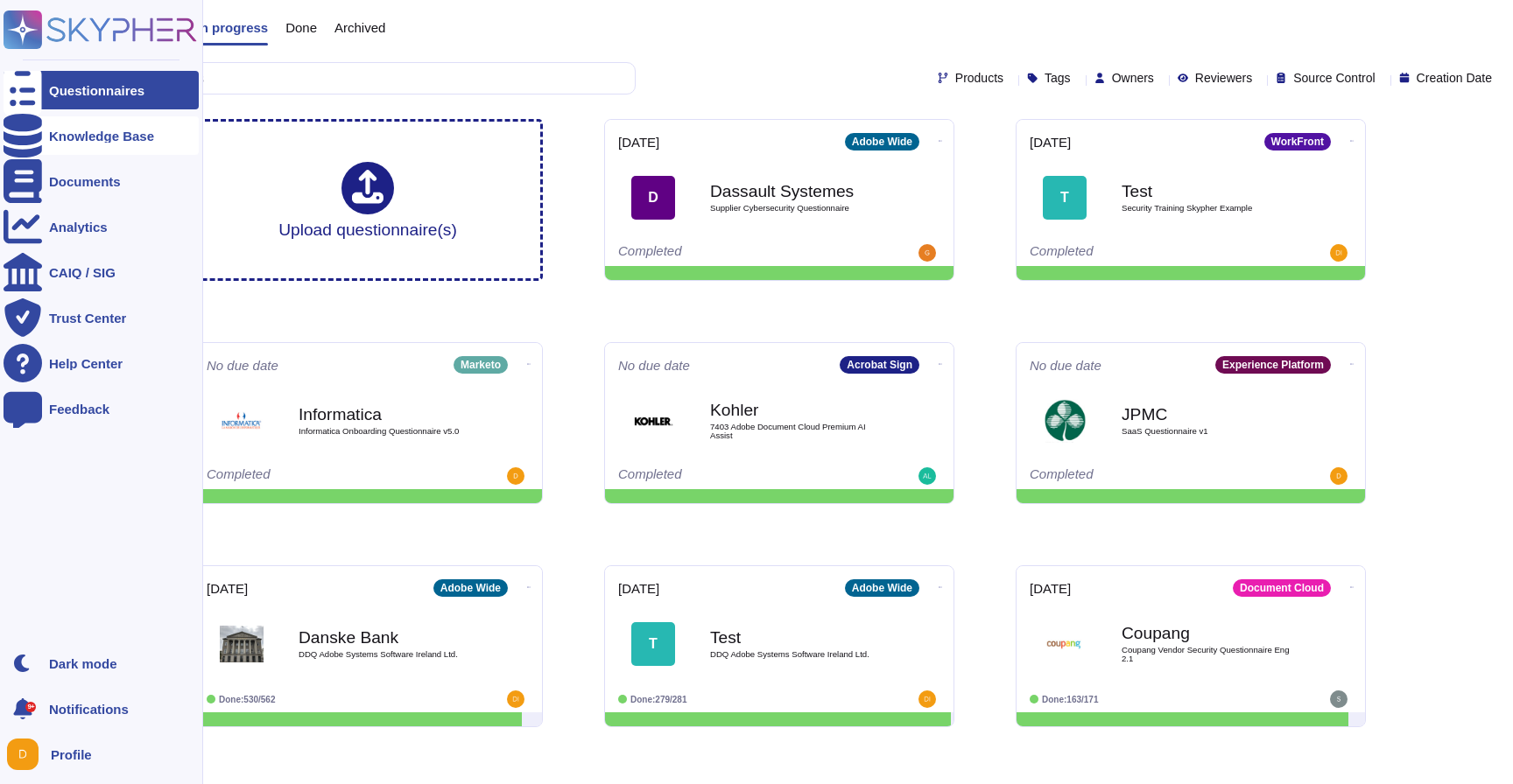
click at [60, 128] on div "Knowledge Base" at bounding box center [101, 135] width 195 height 39
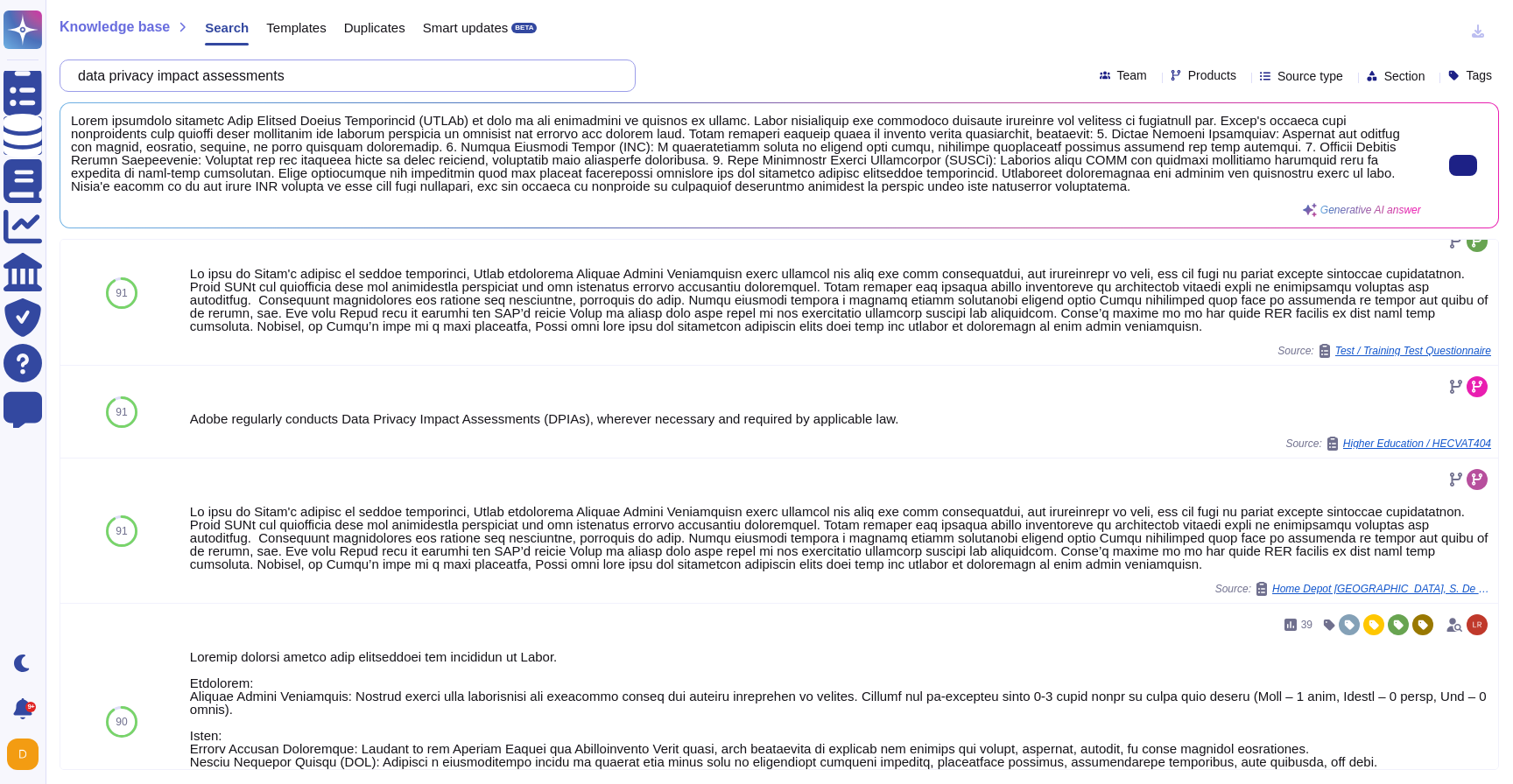
scroll to position [833, 0]
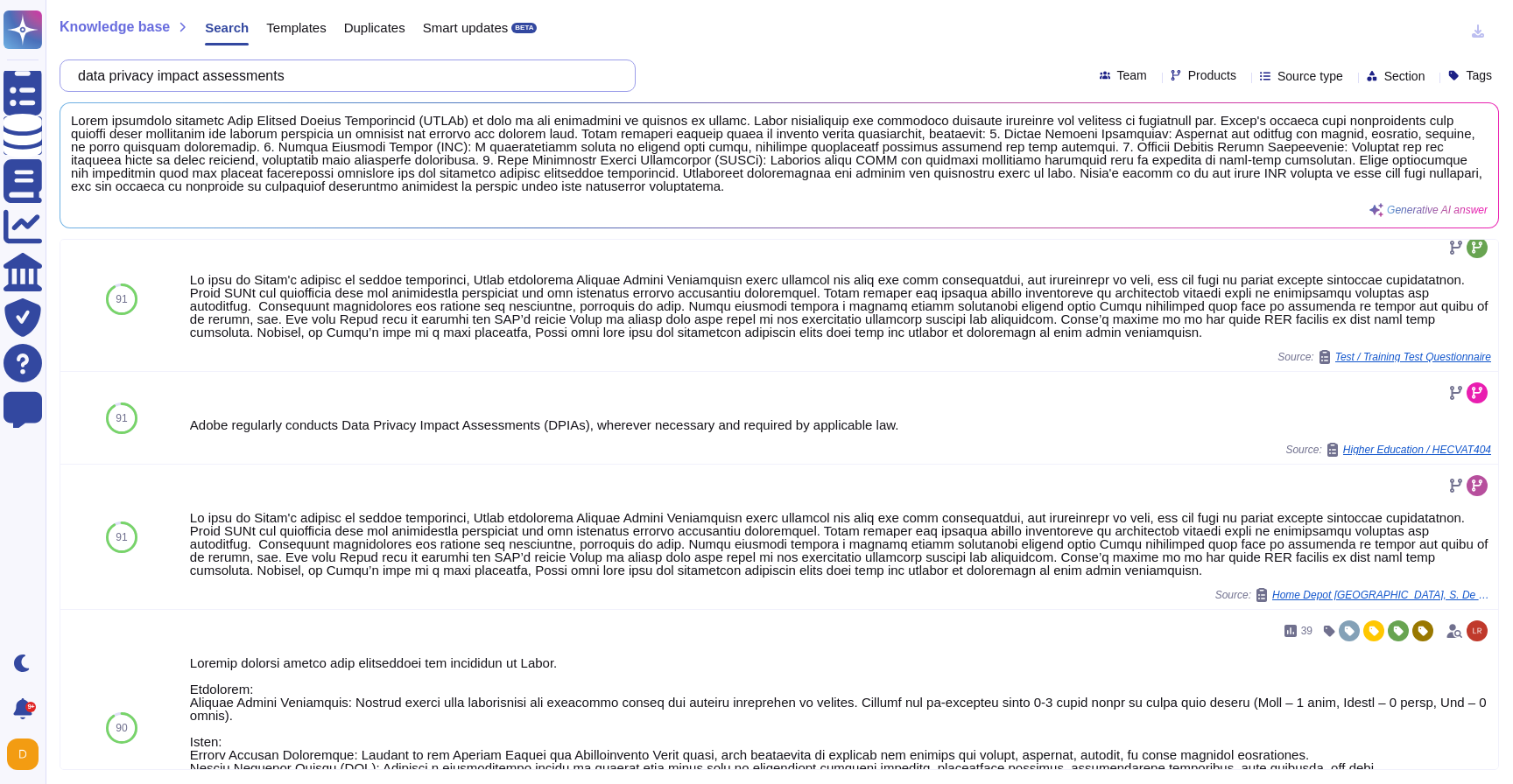
click at [97, 81] on input "data privacy impact assessments" at bounding box center [342, 75] width 548 height 30
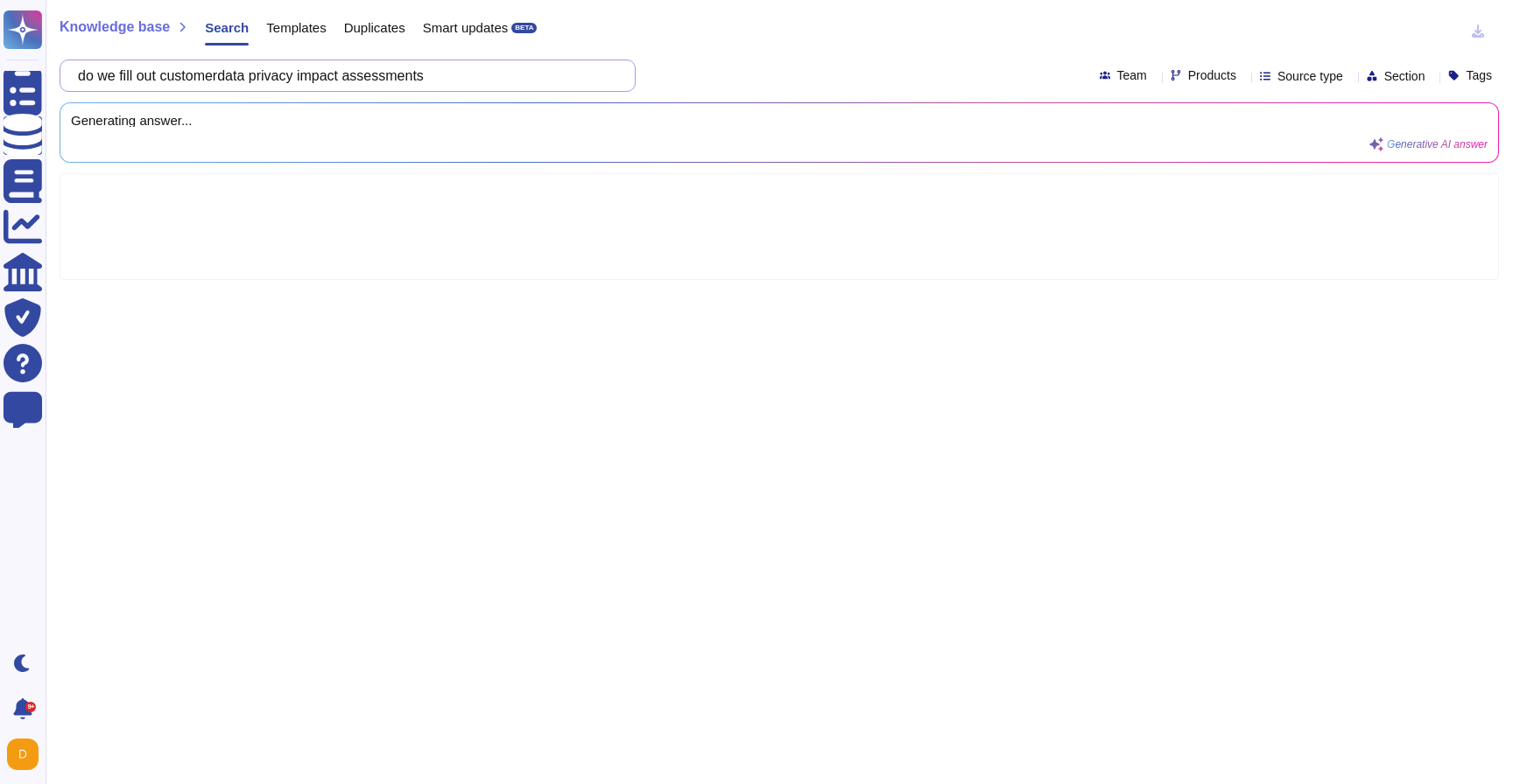
type input "do we fill out customer data privacy impact assessments"
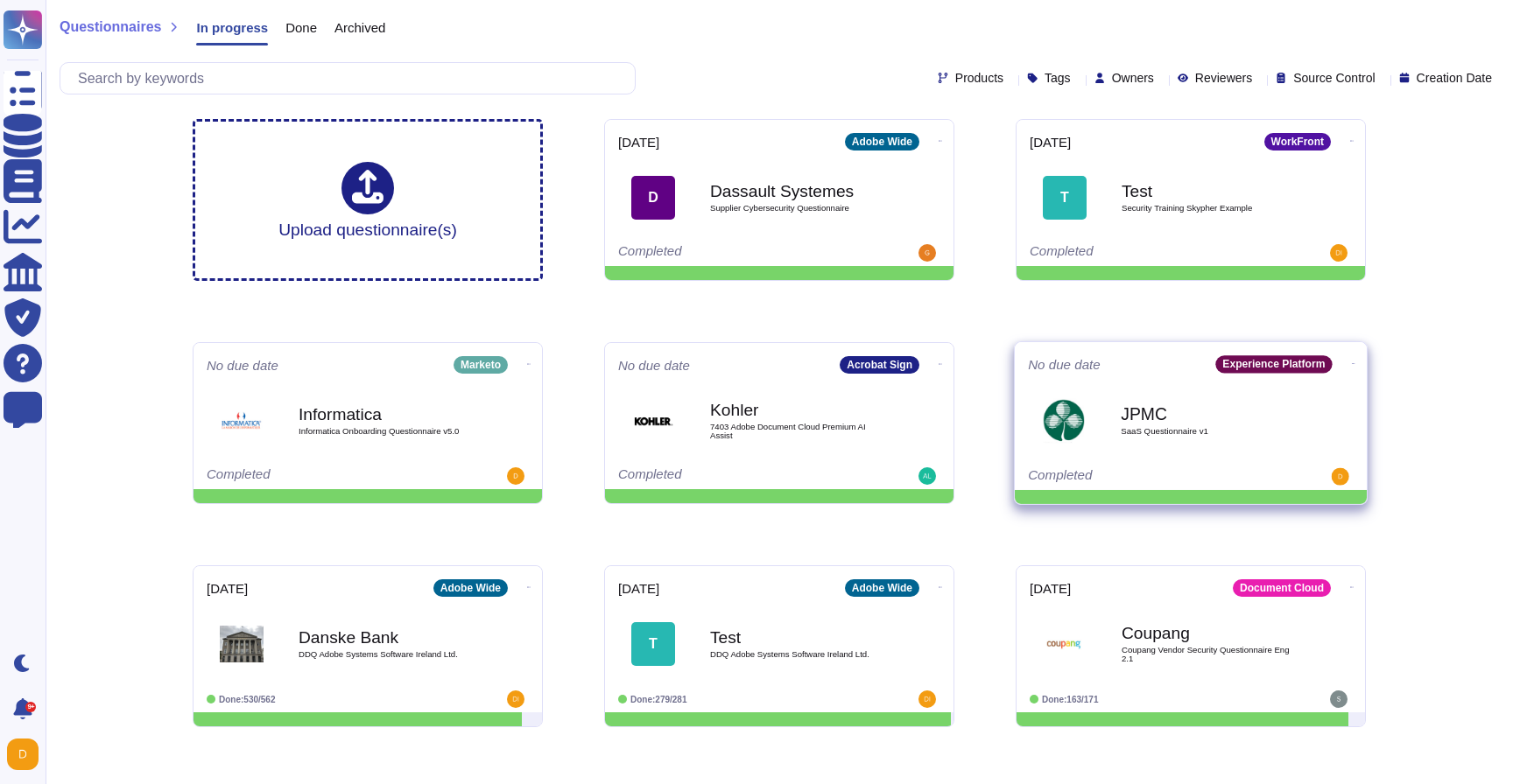
click at [1152, 421] on b "JPMC" at bounding box center [1208, 413] width 177 height 17
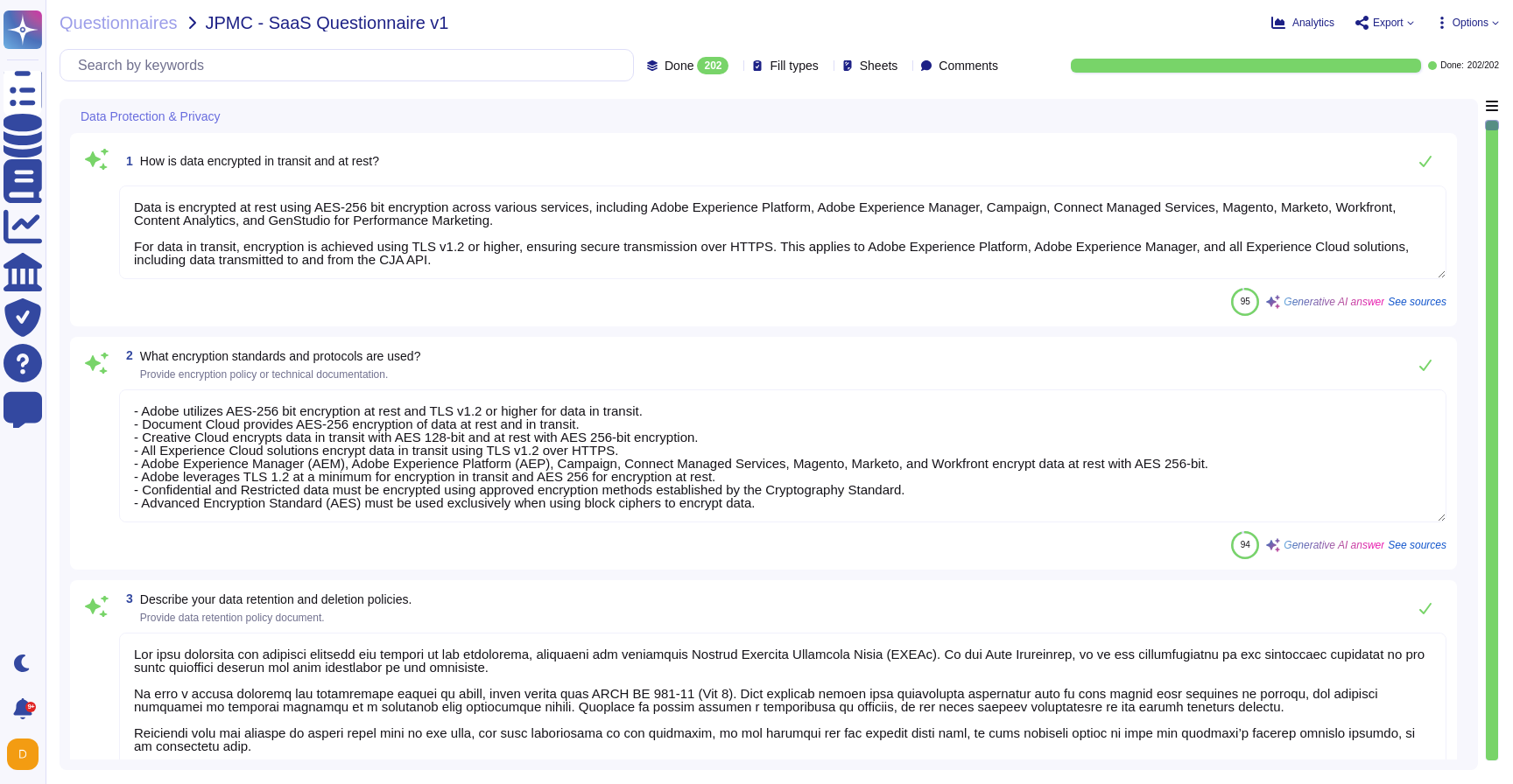
type textarea "Data is encrypted at rest using AES-256 bit encryption across various services,…"
type textarea "- Adobe utilizes AES-256 bit encryption at rest and TLS v1.2 or higher for data…"
type textarea "Lor ipsu dolorsita con adipisci elitsedd eiu tempori ut lab etdolorema, aliquae…"
type textarea "Adobe ensures compliance with data protection regulations such as GDPR and CCPA…"
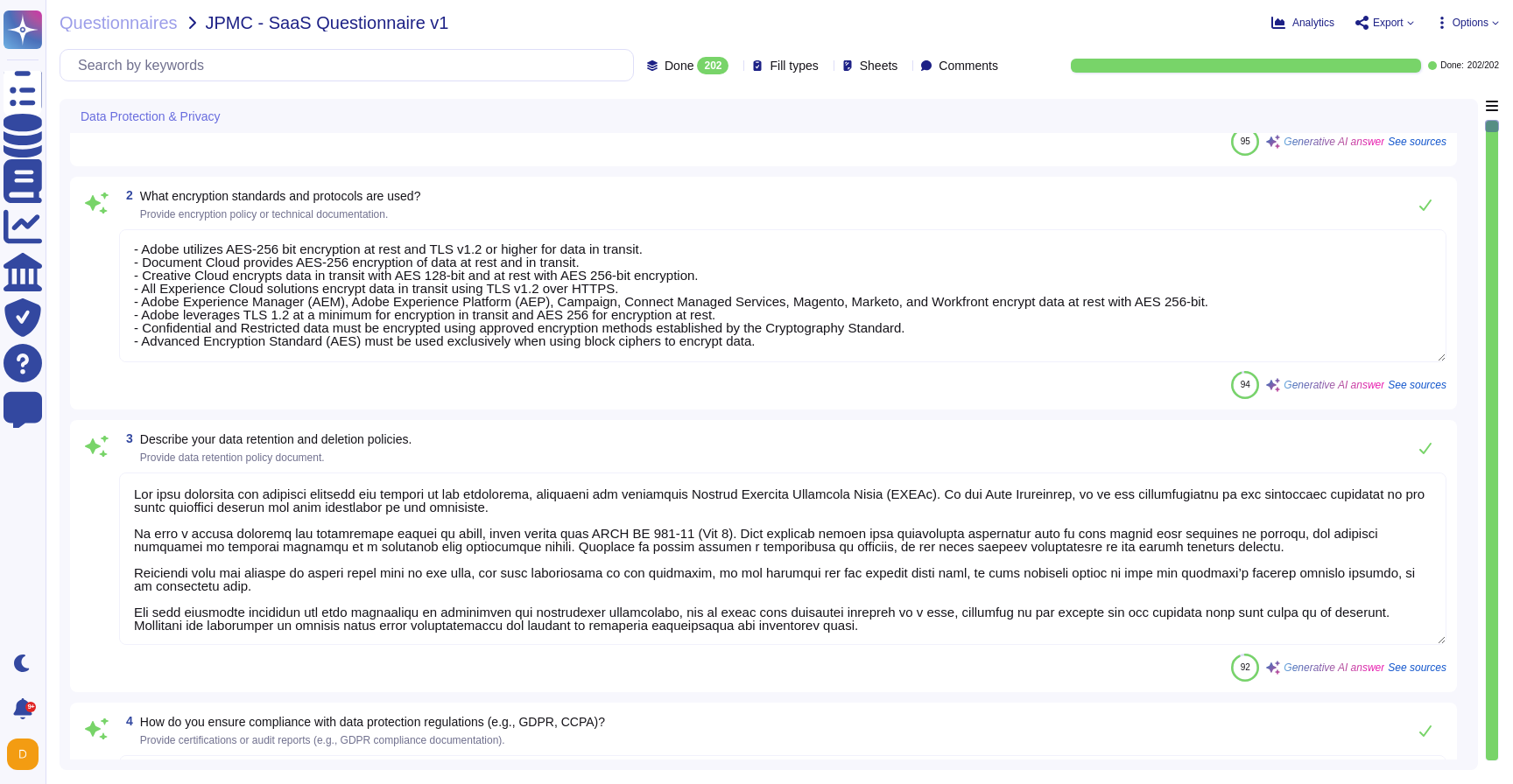
type textarea "To prevent data breaches, Adobe employs a variety of measures, including: 1. Da…"
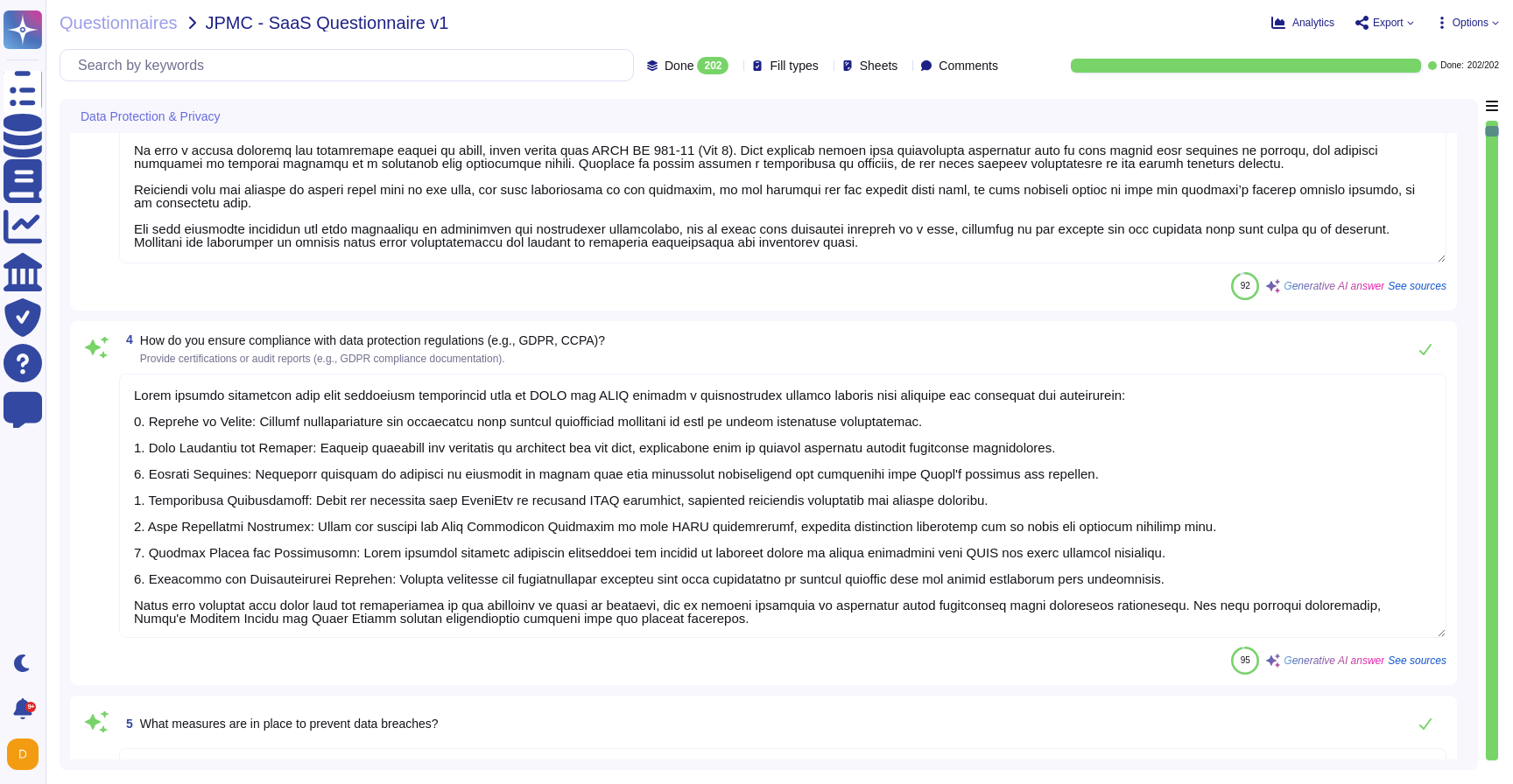
type textarea "Lo i dolo sitametco, Adipi elitseddoe temporincid utlaboree dol magnaaliquaeni …"
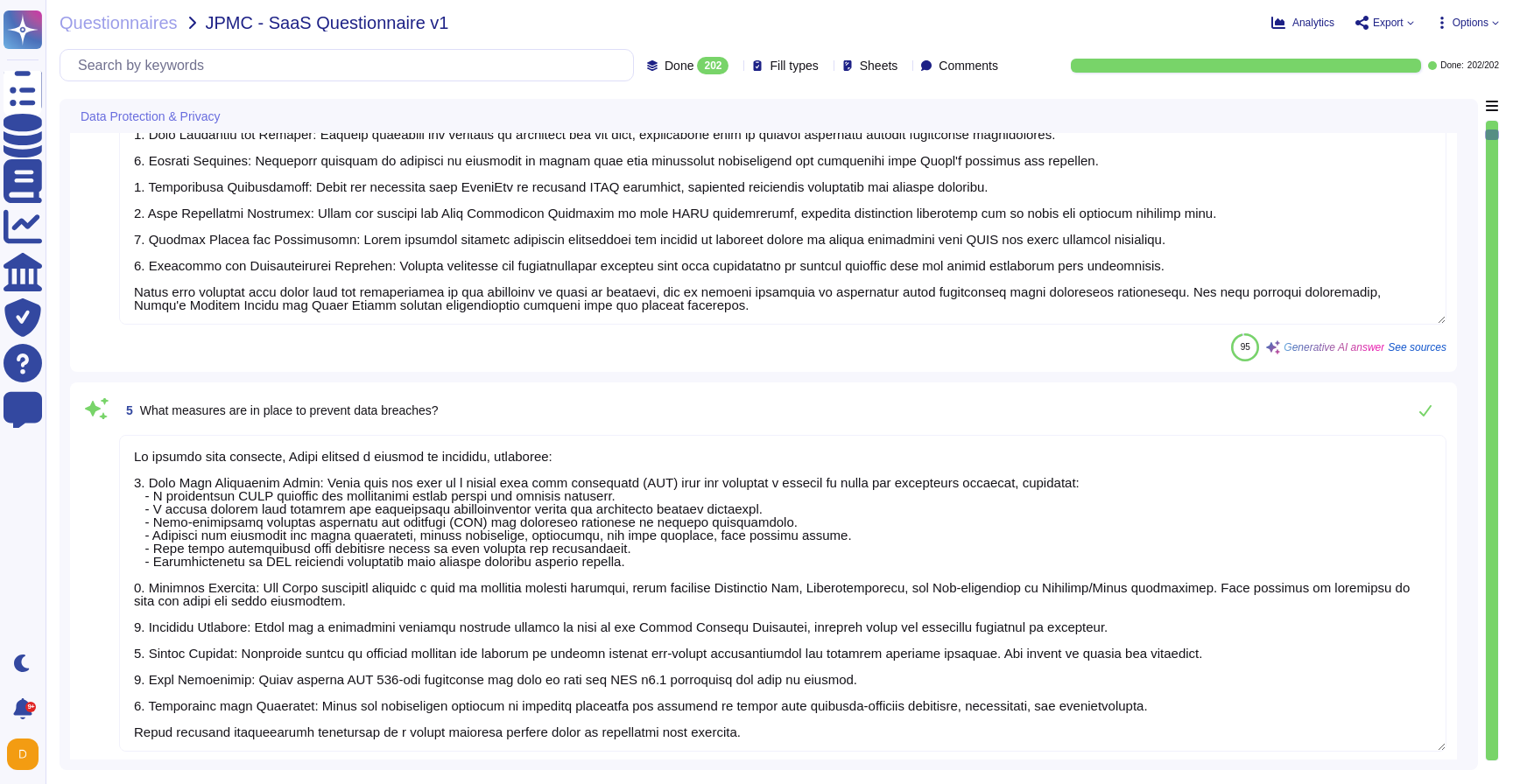
type textarea "Data backups are encrypted to the same standard as production. Adobe performs p…"
type textarea "Adobe does not use customer data outside of production environments. Test data …"
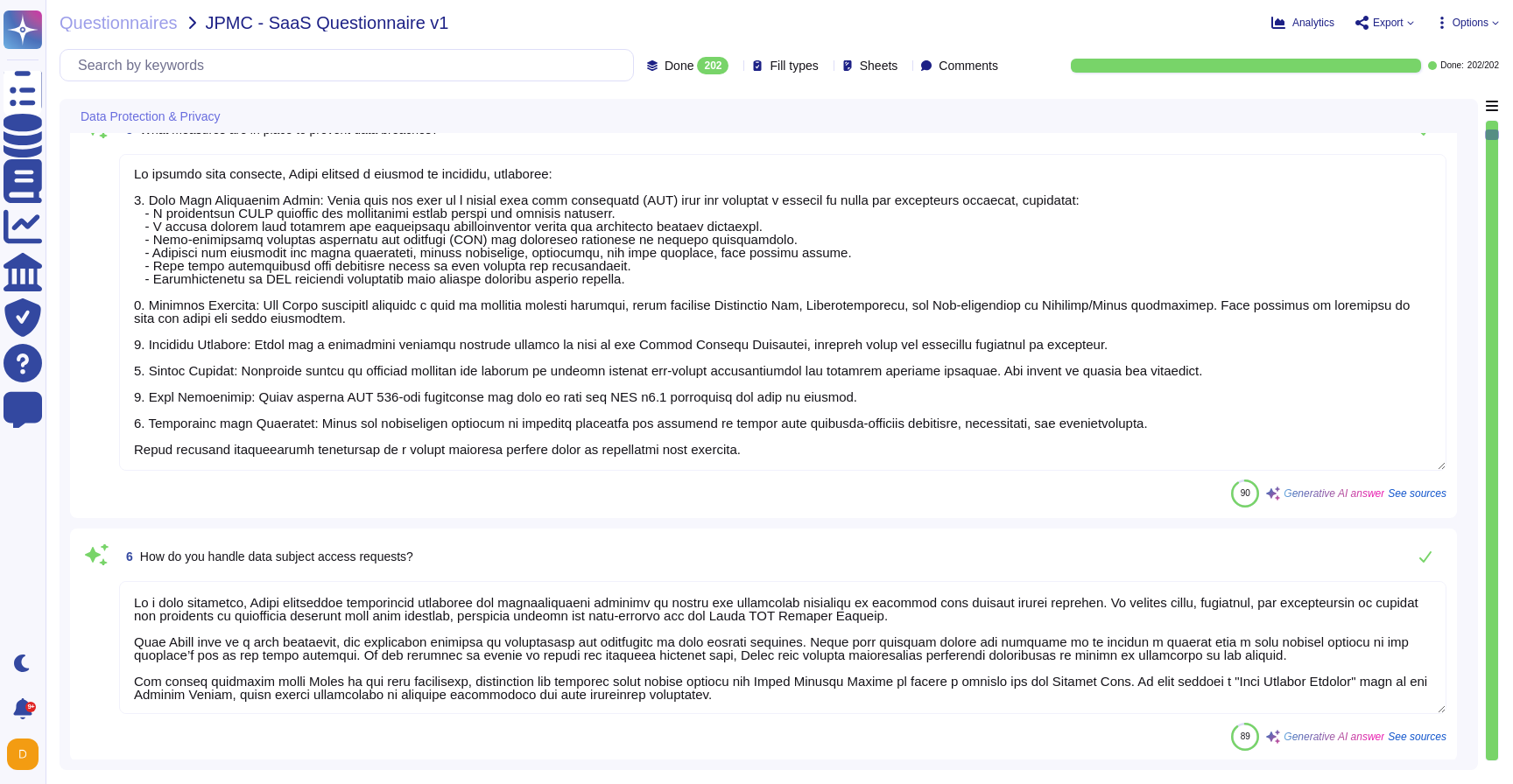
type textarea "Lorem ipsumdo sit ametcons ad elit seddoe temporin ut labor etdolor magnaal eni…"
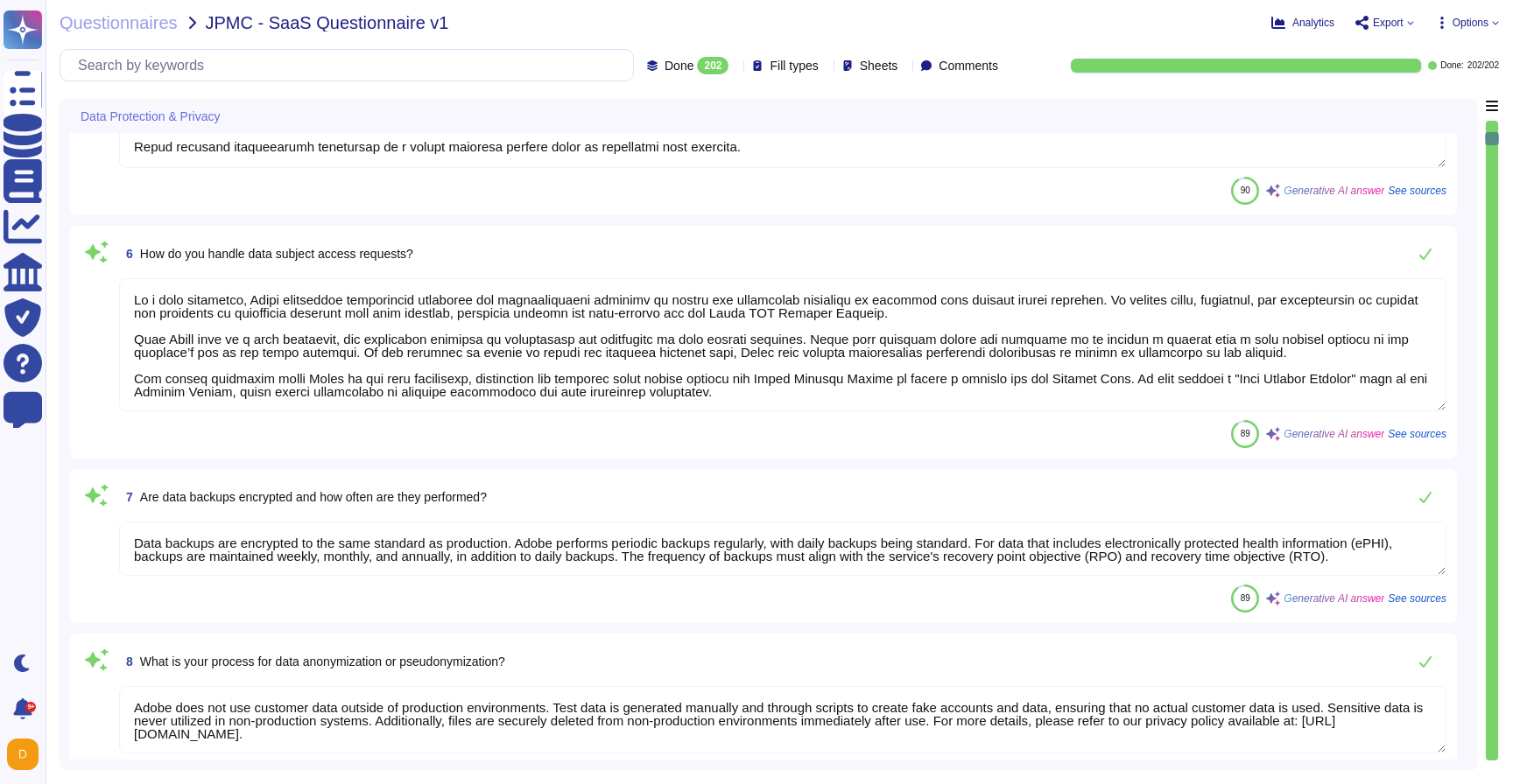
type textarea "Adobe conducts several types of privacy impact assessments (PIAs) as part of it…"
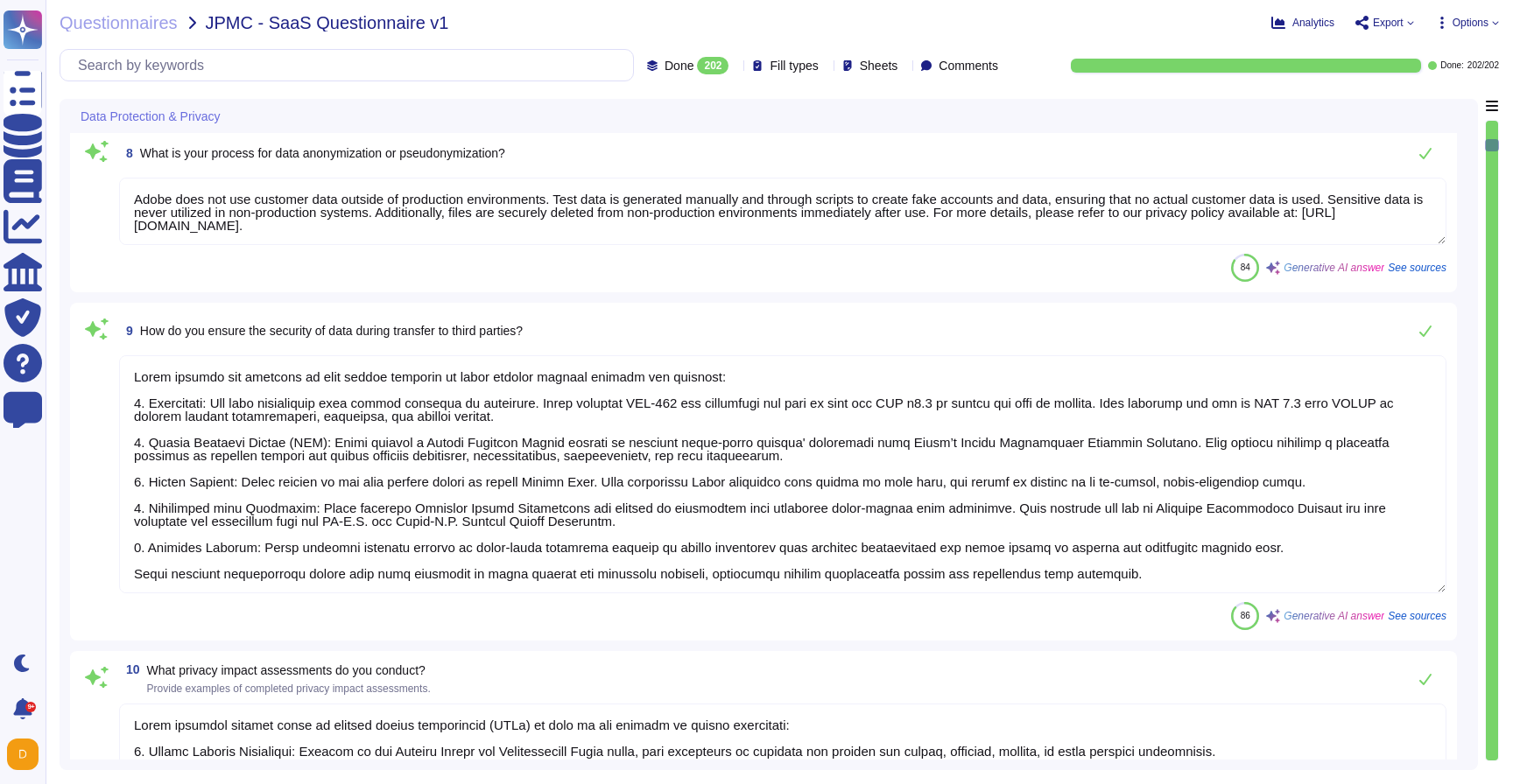
type textarea "Data residency and localization requirements are addressed through the followin…"
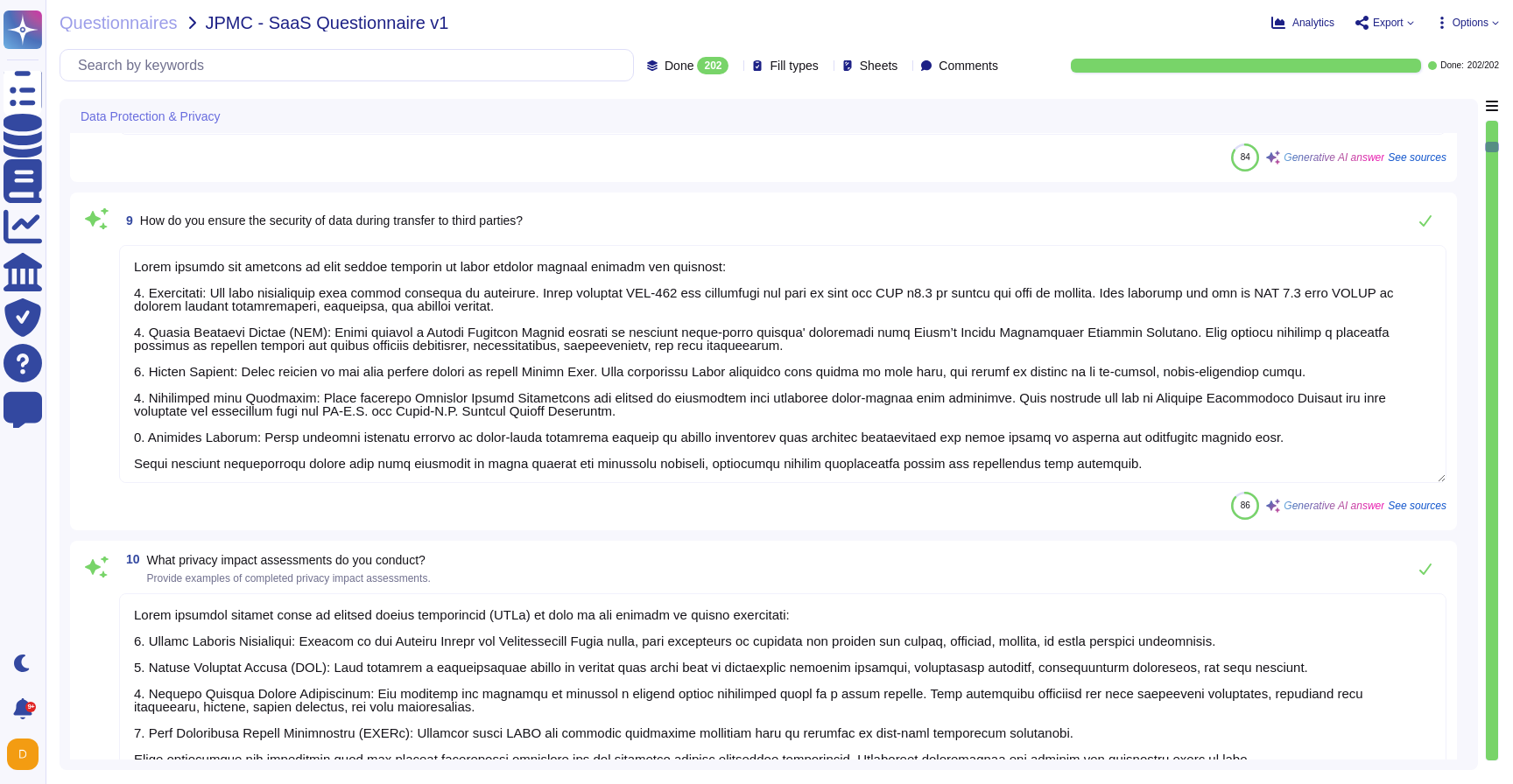
type textarea "Lorem ips d sitametcon adi elitsedd eiusmodt incididu utla etdo magnaali eni ad…"
